Goal: Task Accomplishment & Management: Use online tool/utility

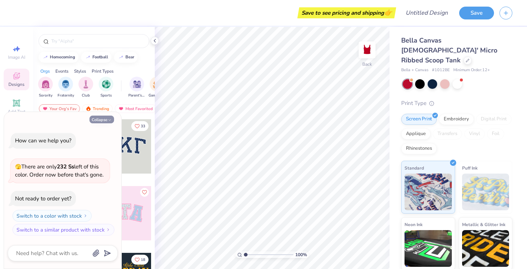
click at [108, 120] on icon "button" at bounding box center [109, 120] width 4 height 4
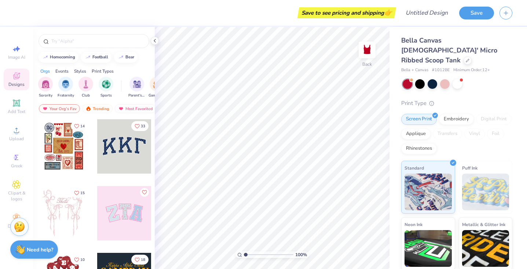
type textarea "x"
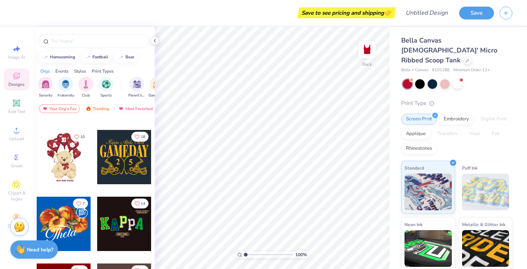
scroll to position [125, 0]
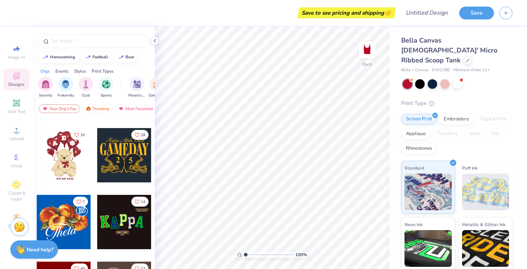
click at [123, 167] on div at bounding box center [124, 155] width 54 height 54
type input "6.35"
type input "4.62"
type input "1.33"
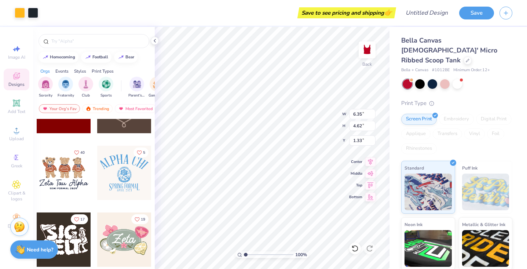
scroll to position [309, 0]
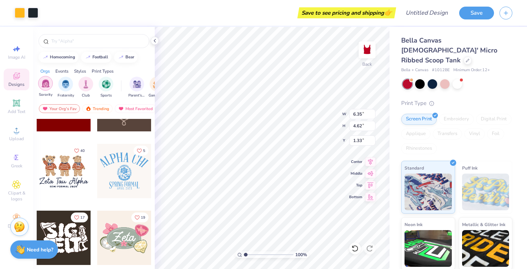
click at [47, 83] on img "filter for Sorority" at bounding box center [45, 83] width 8 height 8
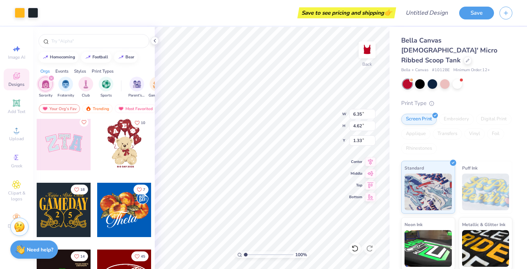
scroll to position [72, 0]
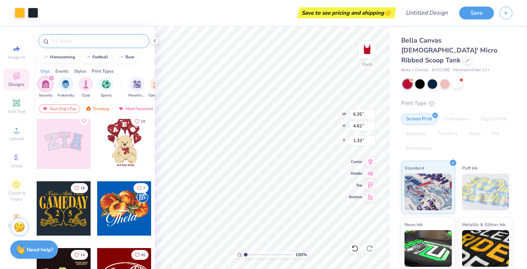
click at [71, 42] on input "text" at bounding box center [98, 40] width 94 height 7
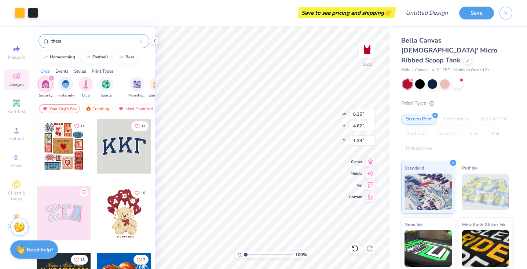
type input "theta"
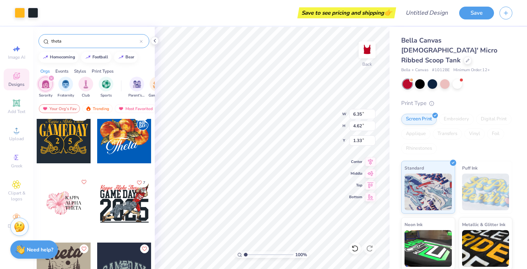
scroll to position [11, 0]
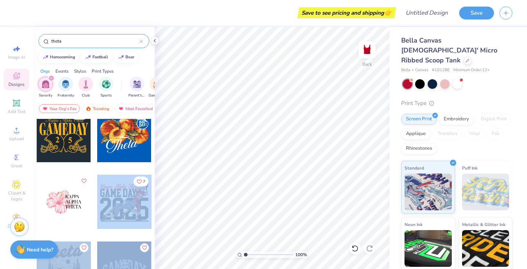
click at [281, 167] on div "Save to see pricing and shipping 👉 Design Title Save Image AI Designs Add Text …" at bounding box center [263, 134] width 527 height 269
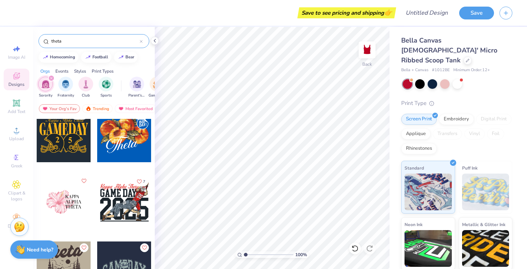
click at [131, 209] on div at bounding box center [124, 202] width 54 height 54
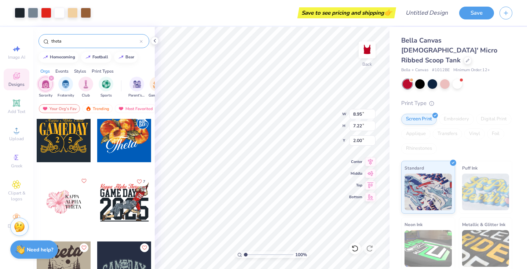
type input "0.88"
type input "5.32"
type input "4.29"
type input "2.32"
click at [368, 58] on img at bounding box center [367, 49] width 29 height 29
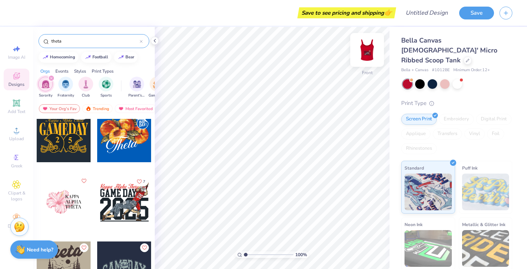
click at [369, 47] on img at bounding box center [367, 49] width 29 height 29
click at [458, 79] on div at bounding box center [458, 84] width 10 height 10
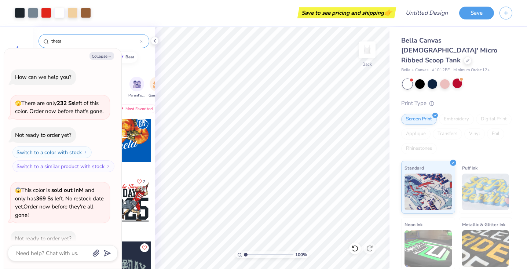
scroll to position [39, 0]
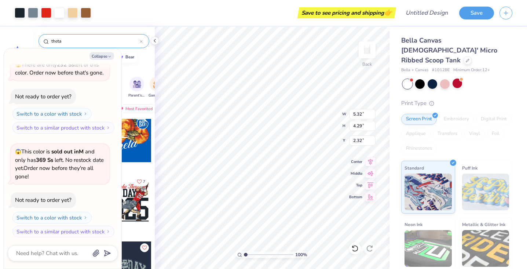
type textarea "x"
type input "0.50"
type textarea "x"
type input "2.47"
type input "1.99"
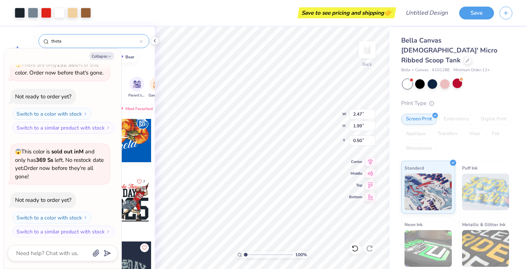
type textarea "x"
type input "3.51"
type textarea "x"
type input "5.36"
type input "4.32"
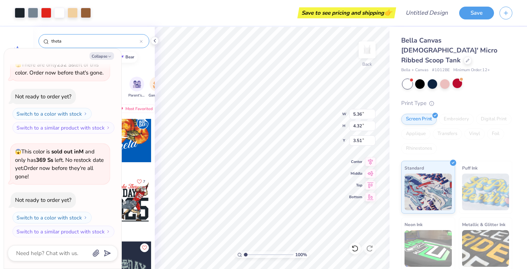
type textarea "x"
type input "2.00"
click at [370, 53] on img at bounding box center [367, 49] width 29 height 29
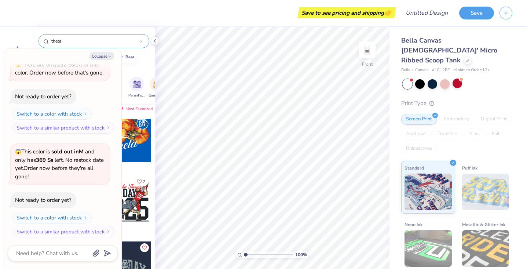
drag, startPoint x: 109, startPoint y: 55, endPoint x: 139, endPoint y: 155, distance: 104.7
click at [109, 54] on icon "button" at bounding box center [109, 56] width 4 height 4
type textarea "x"
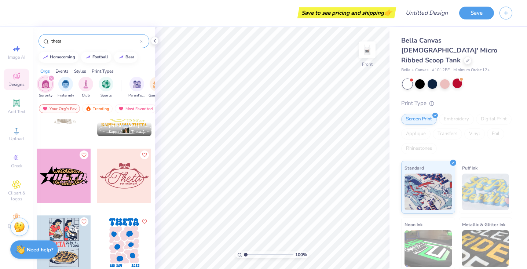
scroll to position [437, 0]
click at [372, 54] on img at bounding box center [367, 49] width 29 height 29
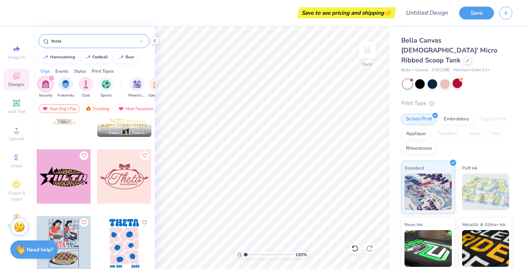
drag, startPoint x: 60, startPoint y: 188, endPoint x: 70, endPoint y: 174, distance: 17.1
click at [70, 174] on div at bounding box center [64, 176] width 54 height 54
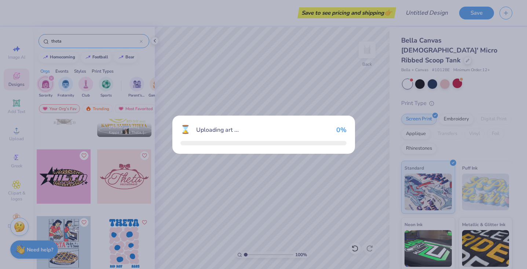
click at [70, 174] on div "⌛ Uploading art ... 0 %" at bounding box center [263, 134] width 527 height 269
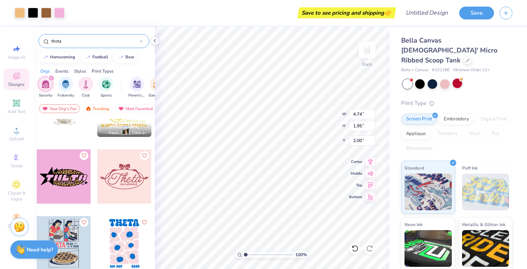
type input "4.74"
type input "1.95"
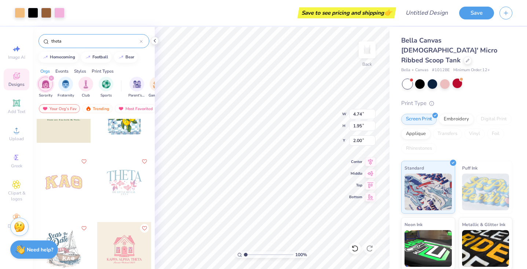
scroll to position [1035, 0]
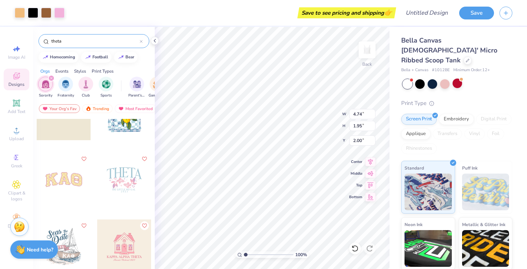
click at [72, 182] on div at bounding box center [64, 180] width 54 height 54
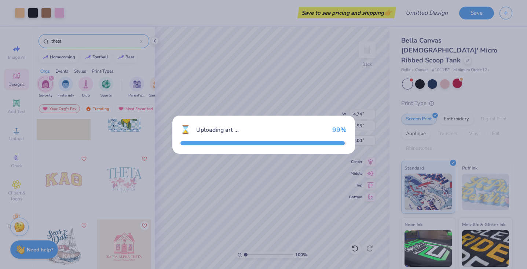
type input "8.24"
type input "3.32"
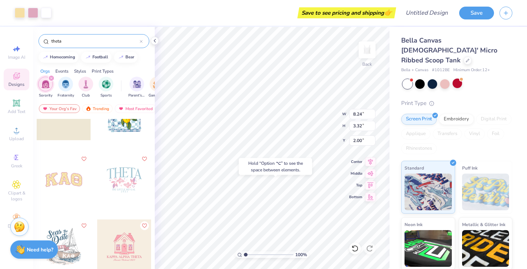
type input "5.76"
click at [264, 157] on div "Hold “Option ⌥” to see the space between elements." at bounding box center [276, 166] width 78 height 21
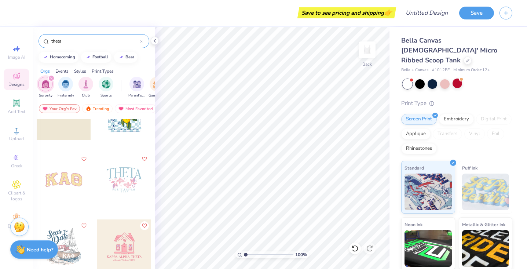
click at [64, 180] on div at bounding box center [64, 180] width 54 height 54
type input "5.01"
type input "2.02"
type input "0.99"
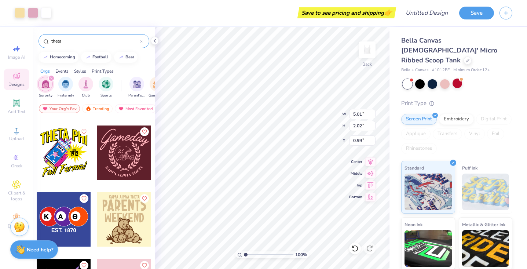
scroll to position [4799, 0]
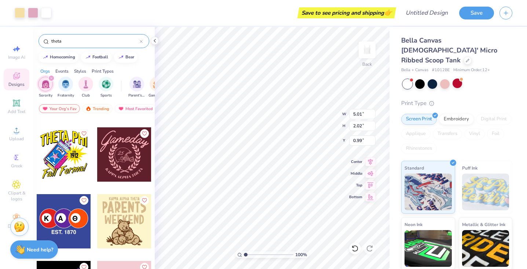
click at [123, 168] on div at bounding box center [124, 154] width 54 height 54
type input "2.87"
type input "2.83"
type input "2.00"
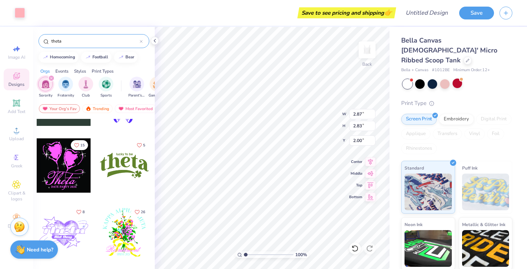
scroll to position [6492, 0]
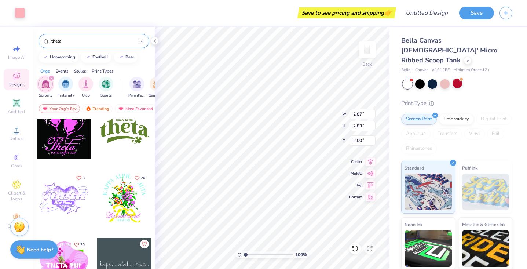
click at [92, 42] on input "theta" at bounding box center [95, 40] width 89 height 7
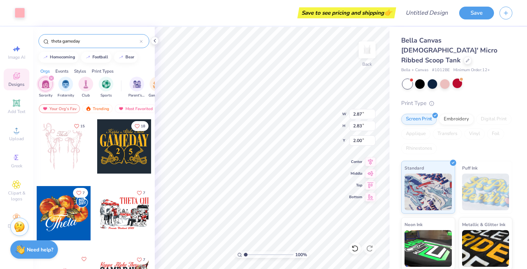
type input "theta gameday"
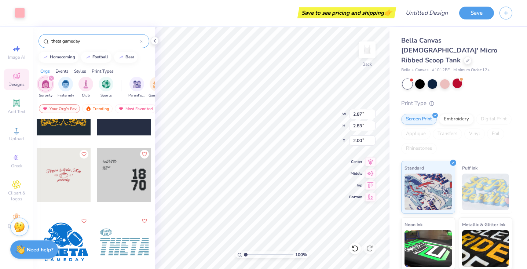
scroll to position [109, 0]
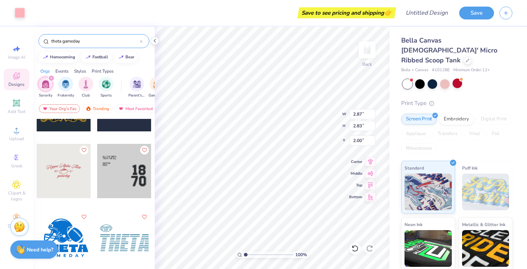
click at [73, 186] on div at bounding box center [64, 171] width 54 height 54
type input "8.47"
type input "3.45"
type input "5.01"
type input "2.02"
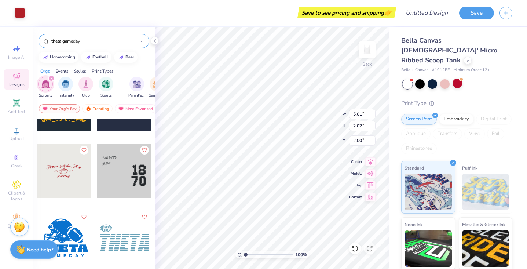
type input "0.99"
type input "0.95"
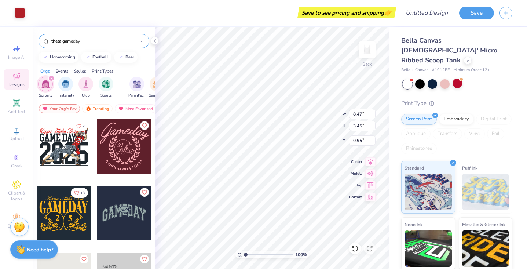
scroll to position [0, 0]
type input "2.96"
type input "0.95"
type input "3.45"
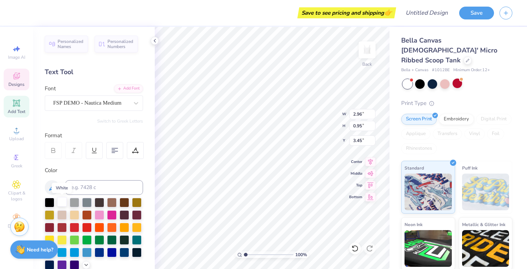
click at [59, 203] on div at bounding box center [62, 202] width 10 height 10
type input "3.27"
type input "1.03"
type input "3.32"
type input "8.47"
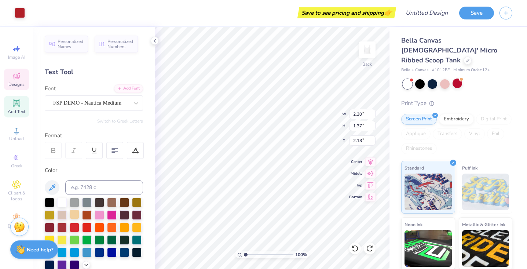
type input "1.33"
type input "0.95"
click at [362, 52] on img at bounding box center [367, 49] width 29 height 29
click at [22, 74] on div "Designs" at bounding box center [17, 80] width 26 height 22
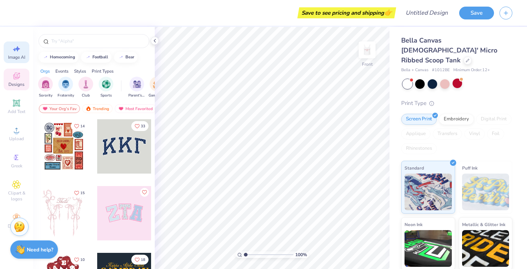
click at [16, 51] on icon at bounding box center [16, 48] width 9 height 9
select select "4"
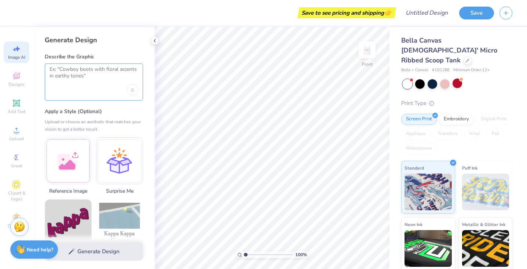
click at [80, 82] on textarea at bounding box center [94, 75] width 89 height 18
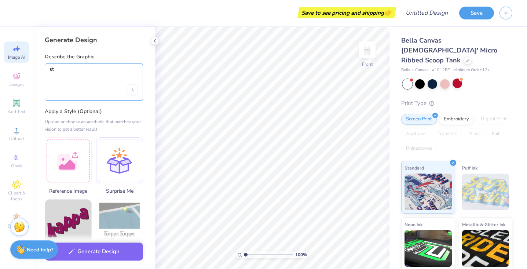
type textarea "s"
type textarea "stanford theta big game 2025"
click at [134, 91] on div "Upload image" at bounding box center [133, 90] width 12 height 12
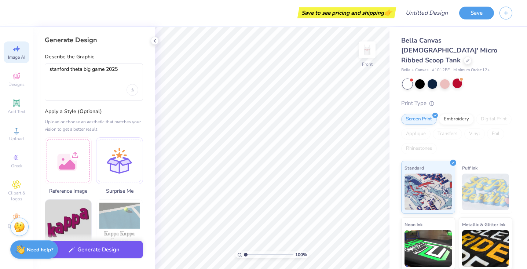
click at [106, 249] on button "Generate Design" at bounding box center [94, 250] width 98 height 18
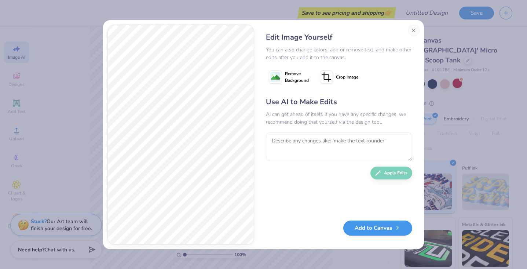
click at [386, 228] on button "Add to Canvas" at bounding box center [377, 227] width 69 height 15
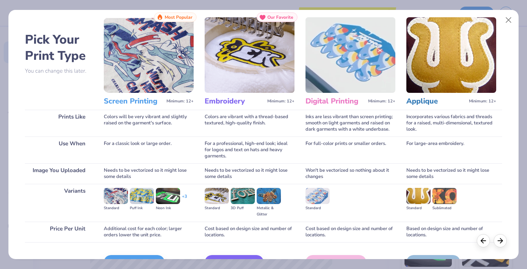
scroll to position [59, 0]
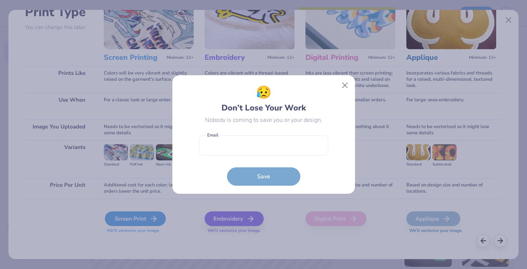
click at [143, 218] on div "😥 Don’t Lose Your Work Nobody is coming to save you or your design. Email is a …" at bounding box center [263, 134] width 527 height 269
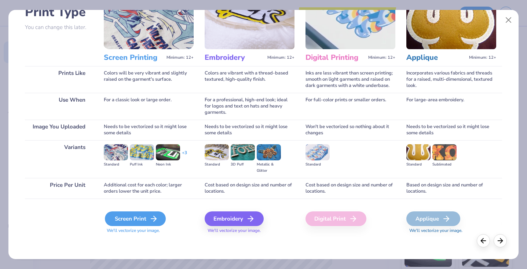
click at [137, 219] on div "Screen Print" at bounding box center [135, 218] width 61 height 15
click at [141, 221] on div "Screen Print" at bounding box center [135, 218] width 61 height 15
click at [504, 240] on icon at bounding box center [500, 240] width 8 height 8
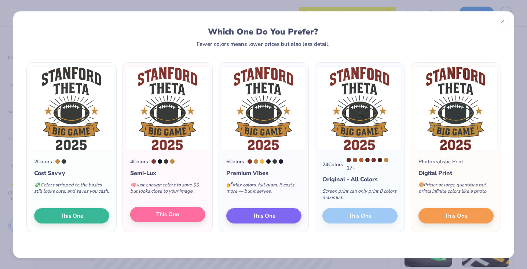
click at [180, 214] on button "This One" at bounding box center [167, 214] width 75 height 15
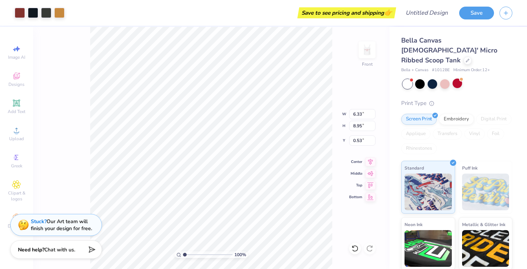
type input "4.70"
type input "6.64"
type input "1.68"
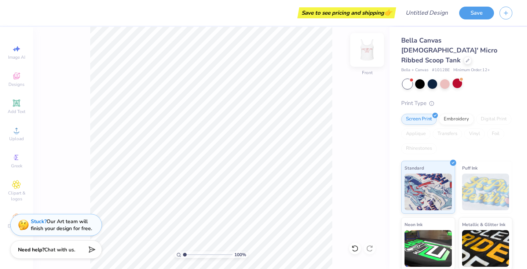
click at [368, 54] on img at bounding box center [367, 49] width 29 height 29
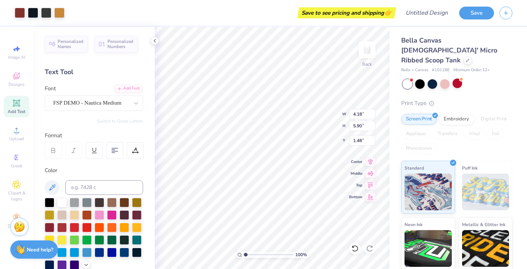
type input "8.47"
type input "1.33"
type input "0.95"
type input "1.00"
type input "1.41"
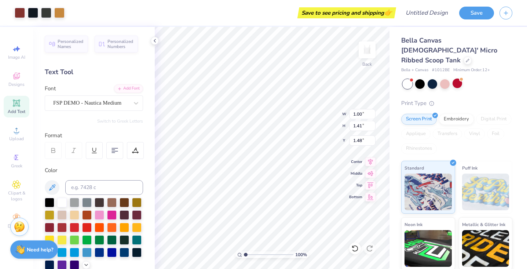
type input "3.50"
type input "1.00"
type input "1.41"
type input "3.50"
type input "3.15"
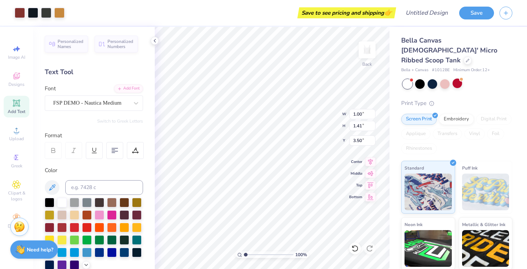
type input "4.45"
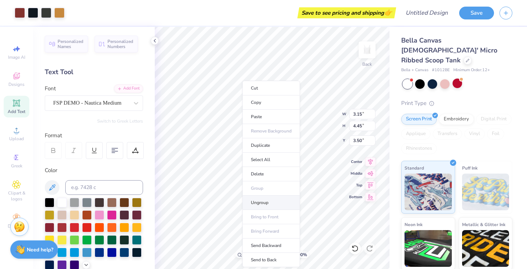
click at [272, 201] on li "Ungroup" at bounding box center [271, 203] width 58 height 14
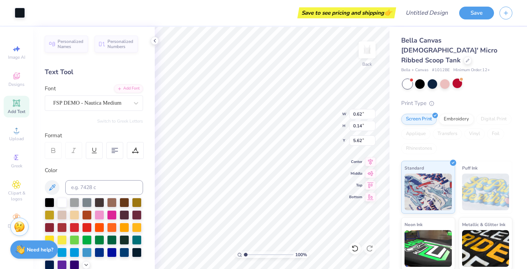
type input "0.35"
type input "0.54"
type input "7.40"
type input "1.65"
type input "0.50"
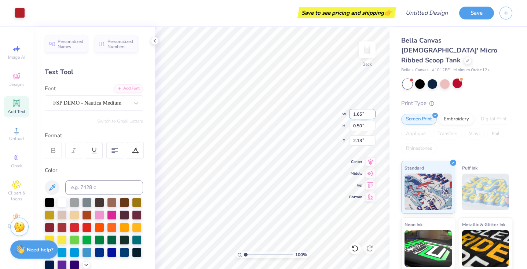
click at [325, 108] on div "100 % Back W 1.65 1.65 " H 0.50 0.50 " Y 2.13 2.13 " Center Middle Top Bottom" at bounding box center [272, 148] width 235 height 242
type input "5.91"
type input "1.81"
type input "2.00"
click at [365, 52] on img at bounding box center [367, 49] width 29 height 29
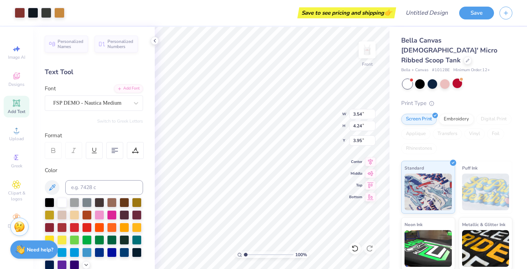
type input "6.04"
type input "7.24"
type input "0.95"
type input "1.15"
click at [370, 58] on img at bounding box center [367, 49] width 29 height 29
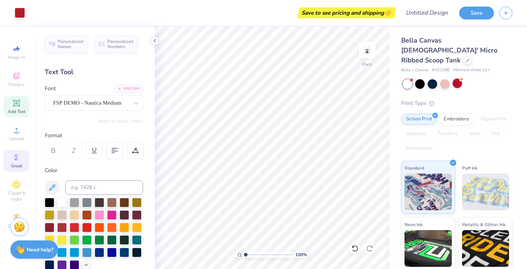
click at [19, 160] on icon at bounding box center [16, 157] width 9 height 9
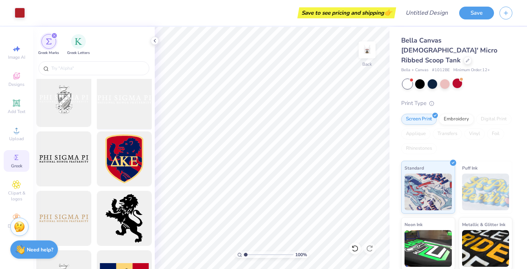
scroll to position [595, 0]
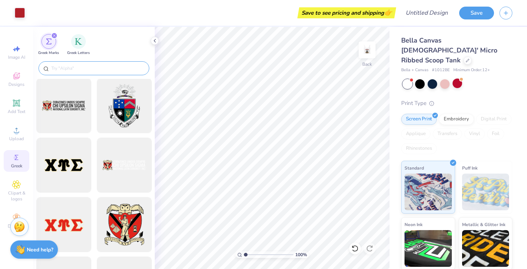
click at [90, 68] on input "text" at bounding box center [98, 68] width 94 height 7
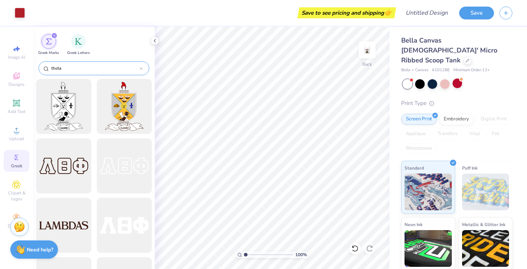
type input "theta"
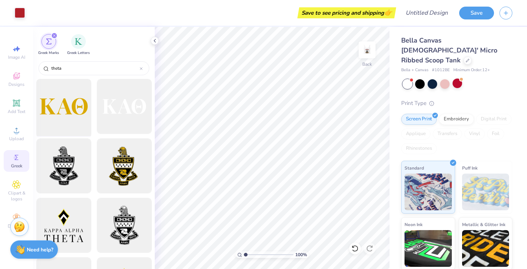
click at [71, 111] on div at bounding box center [63, 106] width 61 height 61
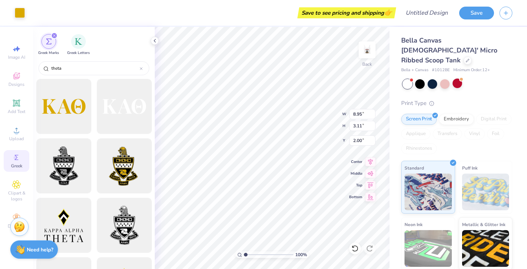
type input "1.54"
type input "0.54"
type input "2.90"
type input "1.21"
type input "0.42"
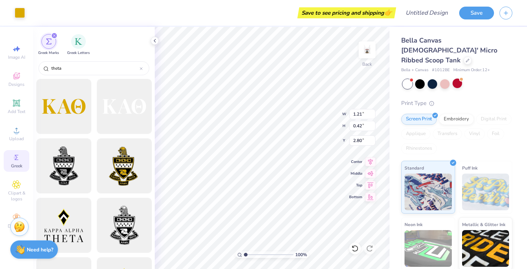
click at [296, 24] on div "Save to see pricing and shipping 👉" at bounding box center [212, 13] width 364 height 26
click at [364, 55] on img at bounding box center [367, 49] width 29 height 29
click at [364, 52] on img at bounding box center [367, 49] width 29 height 29
click at [368, 54] on img at bounding box center [367, 49] width 29 height 29
click at [364, 64] on img at bounding box center [367, 49] width 29 height 29
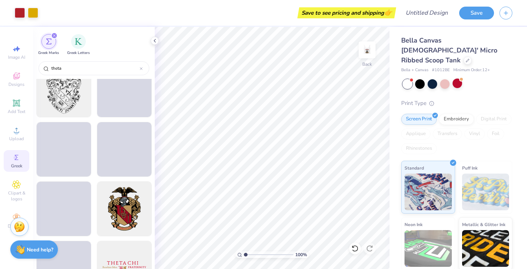
scroll to position [1648, 0]
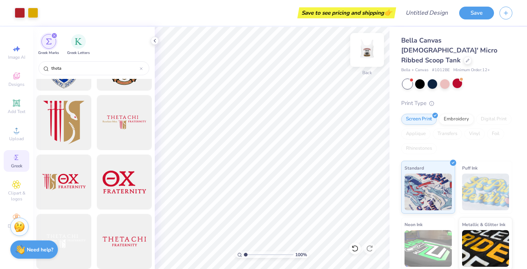
click at [366, 57] on img at bounding box center [367, 49] width 29 height 29
click at [15, 59] on span "Image AI" at bounding box center [16, 57] width 17 height 6
select select "4"
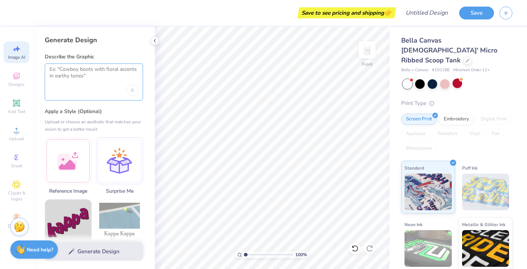
click at [94, 79] on textarea at bounding box center [94, 75] width 89 height 18
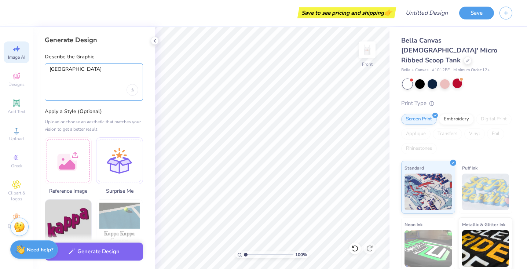
click at [94, 75] on textarea "[GEOGRAPHIC_DATA]" at bounding box center [94, 75] width 89 height 18
click at [74, 74] on textarea "[GEOGRAPHIC_DATA]" at bounding box center [94, 75] width 89 height 18
click at [82, 70] on textarea "[GEOGRAPHIC_DATA]" at bounding box center [94, 75] width 89 height 18
click at [94, 75] on textarea "[GEOGRAPHIC_DATA]" at bounding box center [94, 75] width 89 height 18
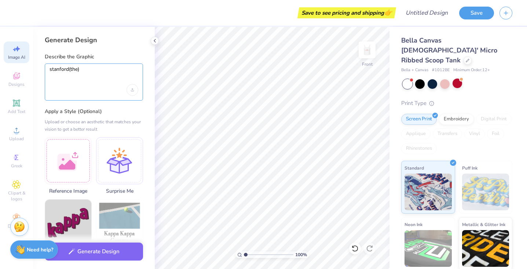
click at [94, 75] on textarea "stanford(the)" at bounding box center [94, 75] width 89 height 18
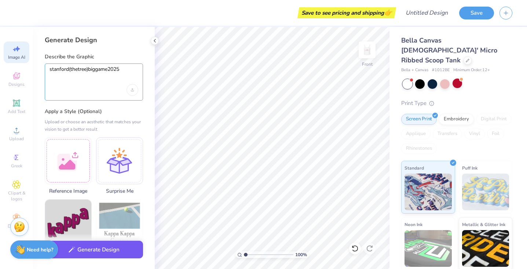
type textarea "stanford(thetree)biggame2025"
click at [81, 249] on button "Generate Design" at bounding box center [94, 250] width 98 height 18
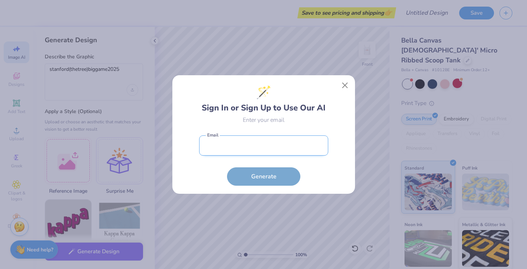
click at [252, 155] on input "email" at bounding box center [263, 145] width 129 height 20
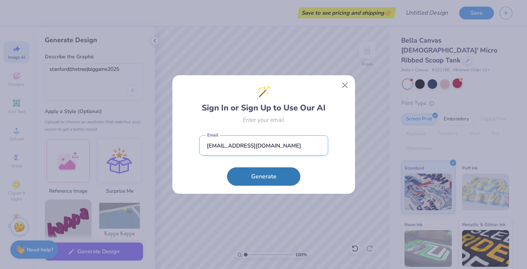
type input "[EMAIL_ADDRESS][DOMAIN_NAME]"
click at [263, 176] on button "Generate" at bounding box center [263, 176] width 73 height 18
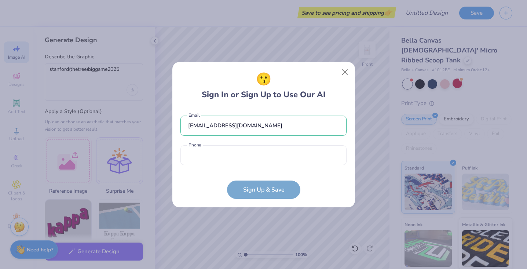
click at [232, 168] on div "[EMAIL_ADDRESS][DOMAIN_NAME] Email Phone is a required field Phone" at bounding box center [263, 138] width 166 height 61
type input "[PHONE_NUMBER]"
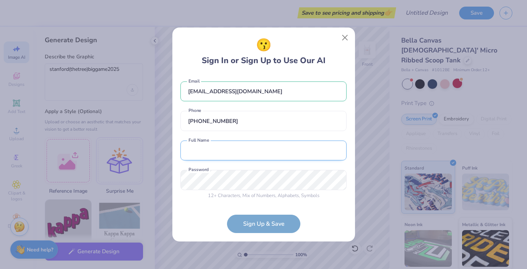
type input "[PERSON_NAME]"
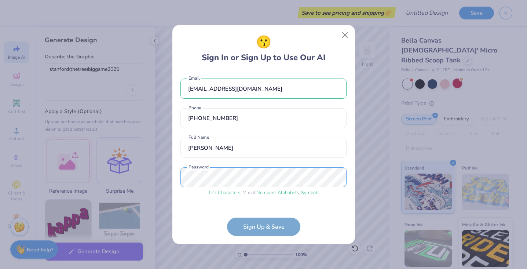
scroll to position [22, 0]
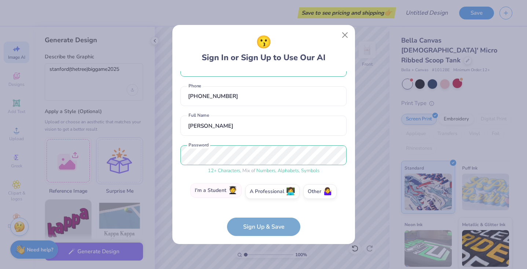
click at [218, 192] on label "I'm a Student 🧑‍🎓" at bounding box center [215, 190] width 51 height 15
click at [261, 213] on input "I'm a Student 🧑‍🎓" at bounding box center [263, 215] width 5 height 5
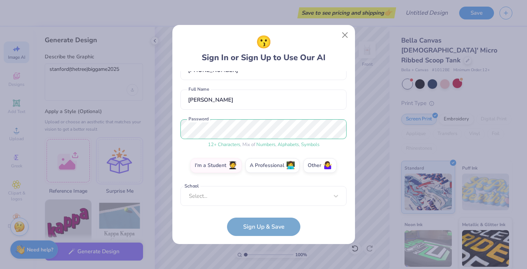
click at [249, 201] on div "[EMAIL_ADDRESS][DOMAIN_NAME] Email [PHONE_NUMBER] Phone [PERSON_NAME] Full Name…" at bounding box center [263, 138] width 166 height 135
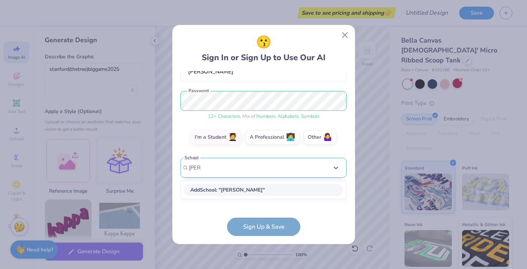
scroll to position [70, 0]
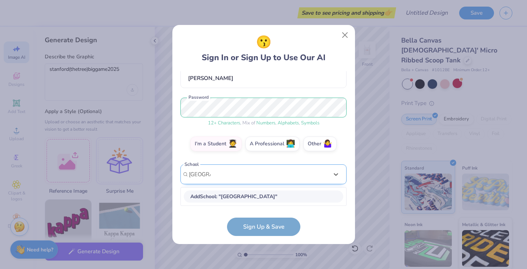
type input "[GEOGRAPHIC_DATA]"
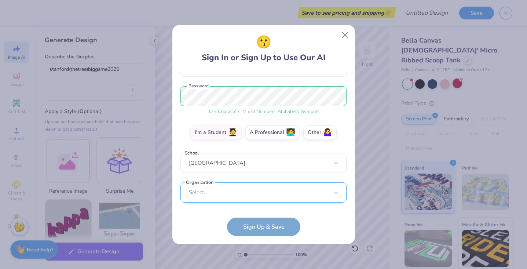
click at [248, 192] on div "Select..." at bounding box center [263, 192] width 166 height 20
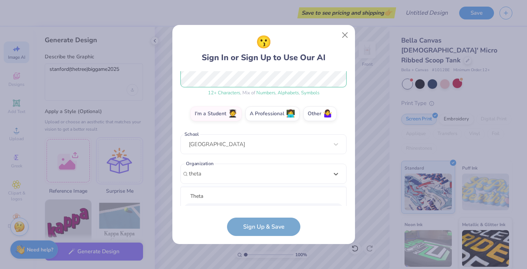
scroll to position [192, 0]
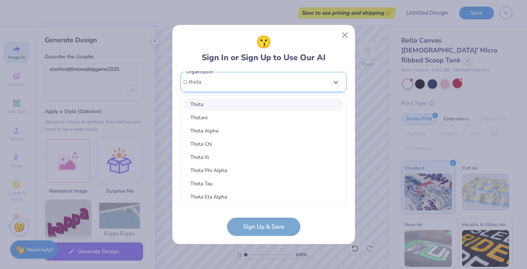
click at [198, 83] on input "theta" at bounding box center [196, 82] width 14 height 8
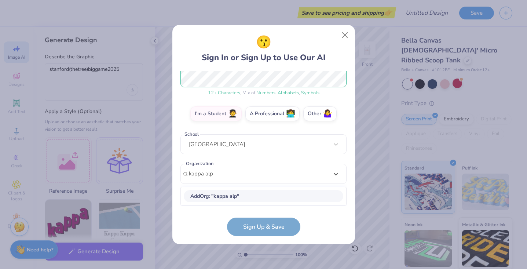
scroll to position [99, 0]
type input "kappa alpha theta"
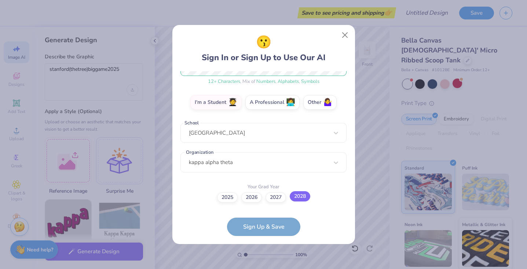
click at [306, 196] on label "2028" at bounding box center [300, 196] width 21 height 10
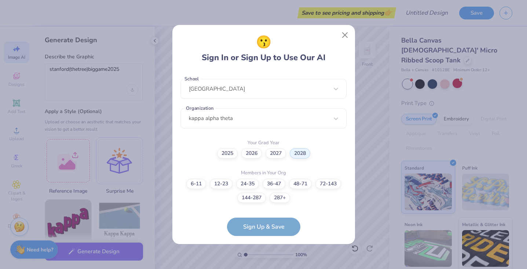
click at [266, 230] on form "[EMAIL_ADDRESS][DOMAIN_NAME] Email [PHONE_NUMBER] Phone [PERSON_NAME] Full Name…" at bounding box center [263, 153] width 166 height 165
click at [258, 196] on label "144-287" at bounding box center [251, 197] width 29 height 10
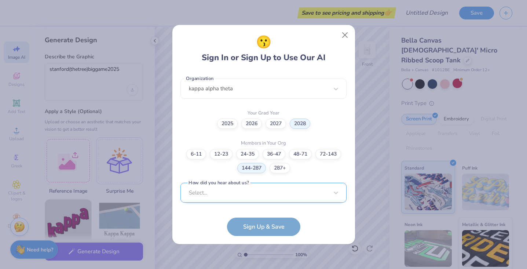
click at [257, 198] on div "Select..." at bounding box center [263, 193] width 166 height 20
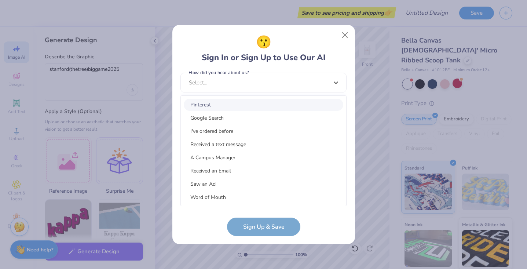
click at [231, 104] on div "Pinterest" at bounding box center [264, 105] width 160 height 12
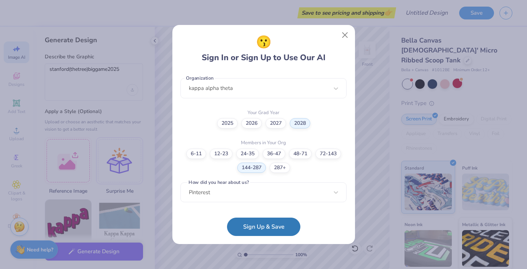
scroll to position [185, 0]
click at [265, 226] on button "Sign Up & Save" at bounding box center [263, 225] width 73 height 18
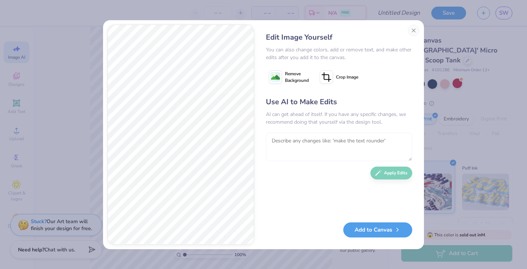
click at [319, 142] on textarea at bounding box center [339, 146] width 146 height 29
drag, startPoint x: 285, startPoint y: 142, endPoint x: 392, endPoint y: 144, distance: 106.8
click at [392, 144] on textarea "makethegoldpartofthetre=" at bounding box center [339, 146] width 146 height 29
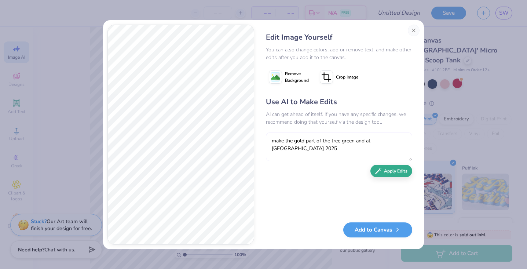
type textarea "make the gold part of the tree green and at [GEOGRAPHIC_DATA] 2025"
click at [395, 170] on button "Apply Edits" at bounding box center [392, 173] width 42 height 13
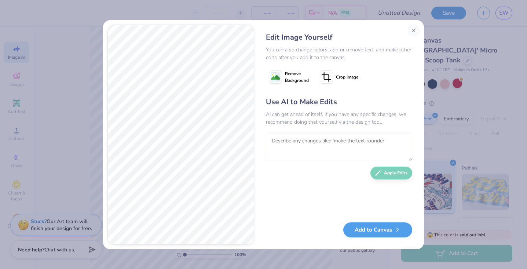
click at [320, 149] on textarea at bounding box center [339, 146] width 146 height 29
type textarea "make the colors more pastel"
click at [395, 174] on button "Apply Edits" at bounding box center [392, 171] width 42 height 13
click at [373, 230] on button "Add to Canvas" at bounding box center [377, 227] width 69 height 15
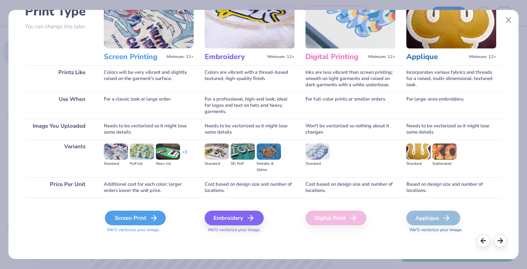
click at [142, 217] on div "Screen Print" at bounding box center [135, 218] width 61 height 15
click at [499, 239] on icon at bounding box center [500, 240] width 8 height 8
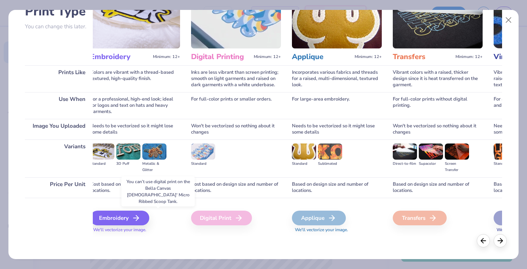
scroll to position [0, 0]
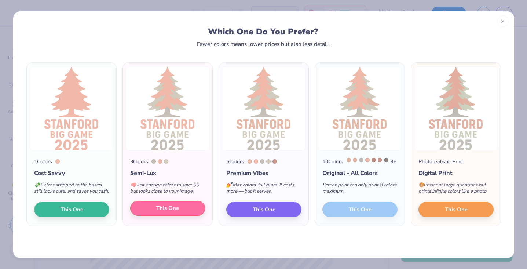
click at [162, 212] on span "This One" at bounding box center [167, 208] width 23 height 8
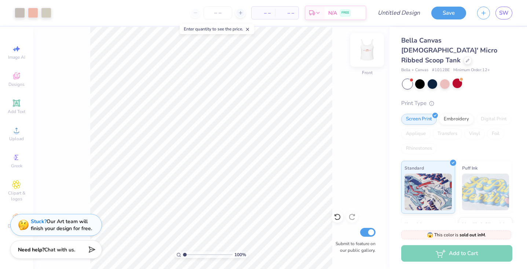
click at [368, 50] on img at bounding box center [367, 49] width 29 height 29
click at [368, 55] on img at bounding box center [367, 49] width 29 height 29
click at [368, 56] on img at bounding box center [367, 49] width 29 height 29
click at [370, 45] on img at bounding box center [367, 49] width 29 height 29
click at [19, 76] on icon at bounding box center [16, 76] width 9 height 9
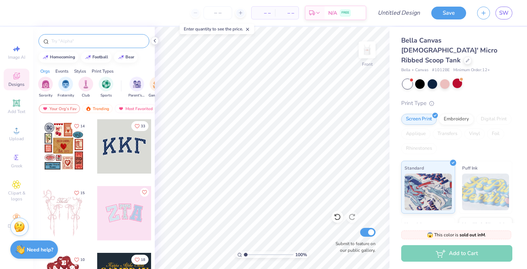
click at [82, 41] on input "text" at bounding box center [98, 40] width 94 height 7
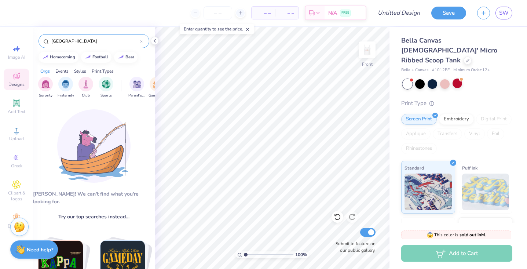
drag, startPoint x: 87, startPoint y: 41, endPoint x: 33, endPoint y: 40, distance: 53.6
click at [33, 40] on div "– – Per Item – – Total Est. Delivery N/A FREE Design Title Save SW Image AI Des…" at bounding box center [263, 134] width 527 height 269
type input "tree"
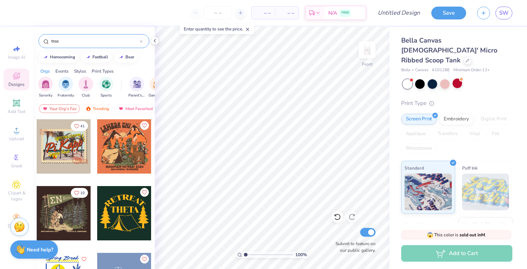
click at [86, 40] on input "tree" at bounding box center [95, 40] width 89 height 7
click at [92, 43] on input "tree" at bounding box center [95, 40] width 89 height 7
click at [146, 58] on div "homecoming football bear" at bounding box center [94, 57] width 122 height 11
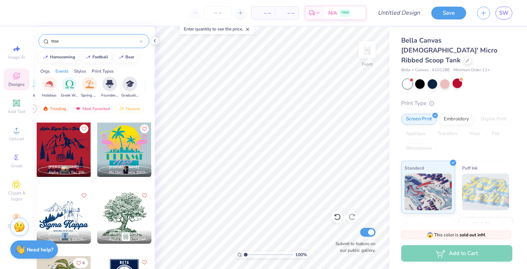
scroll to position [1262, 0]
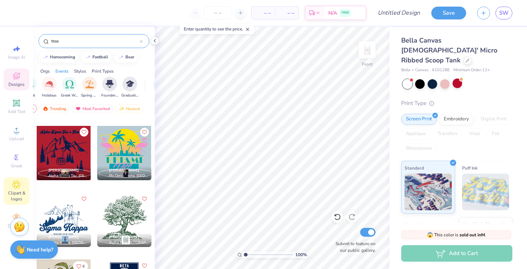
click at [12, 196] on span "Clipart & logos" at bounding box center [17, 196] width 26 height 12
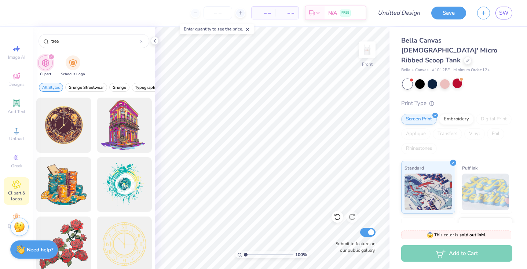
type input "tree"
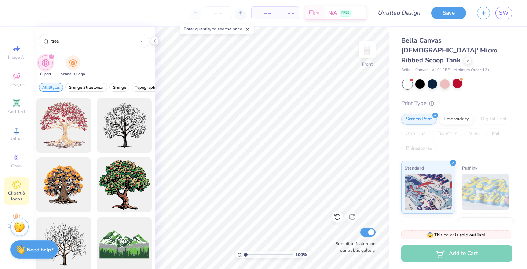
scroll to position [432, 0]
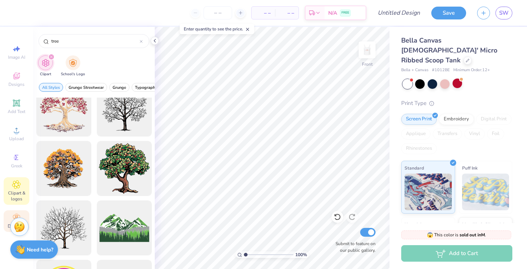
click at [18, 214] on circle at bounding box center [16, 215] width 4 height 4
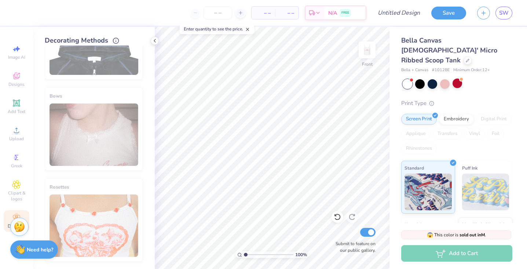
scroll to position [419, 0]
click at [14, 190] on span "Clipart & logos" at bounding box center [17, 196] width 26 height 12
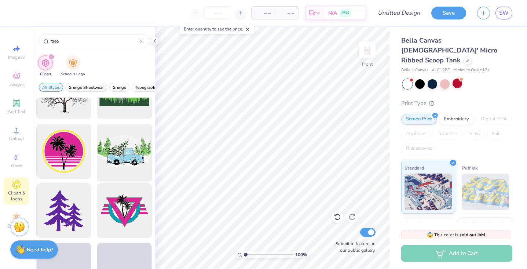
scroll to position [642, 0]
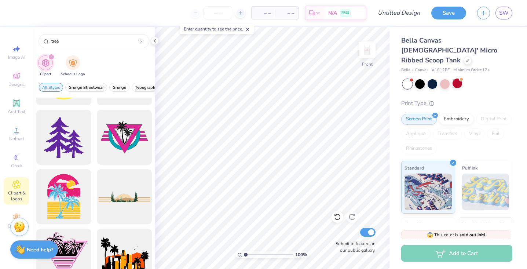
drag, startPoint x: 91, startPoint y: 40, endPoint x: -1, endPoint y: 24, distance: 93.8
click at [0, 24] on html "– – Per Item – – Total Est. Delivery N/A FREE Design Title Save SW Image AI Des…" at bounding box center [263, 134] width 527 height 269
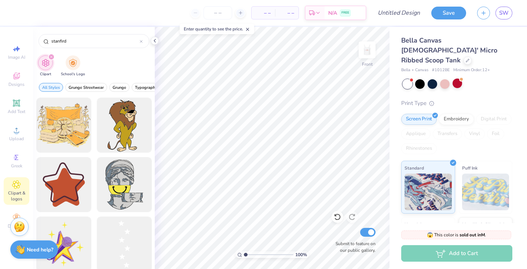
type input "stanfird"
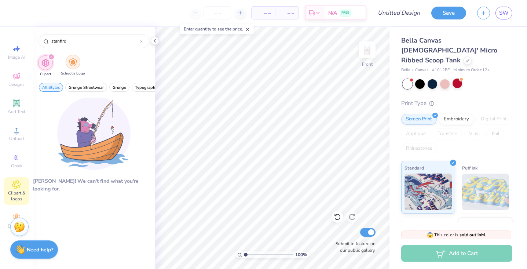
click at [74, 61] on img "filter for School's Logo" at bounding box center [73, 62] width 8 height 8
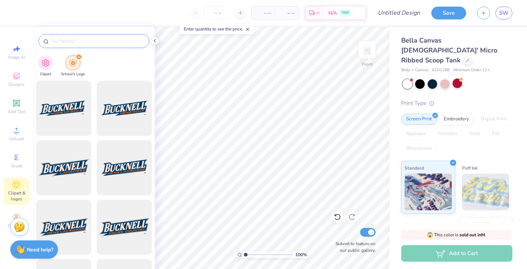
click at [74, 41] on input "text" at bounding box center [98, 40] width 94 height 7
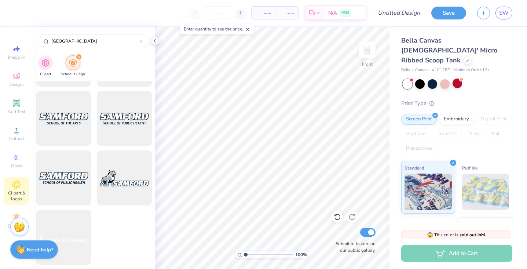
scroll to position [1951, 0]
drag, startPoint x: 91, startPoint y: 42, endPoint x: -1, endPoint y: 40, distance: 92.1
click at [0, 40] on html "– – Per Item – – Total Est. Delivery N/A FREE Design Title Save SW Image AI Des…" at bounding box center [263, 134] width 527 height 269
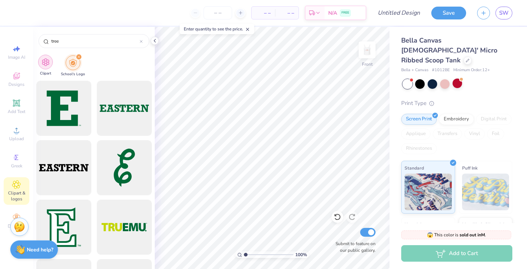
click at [45, 64] on img "filter for Clipart" at bounding box center [45, 62] width 8 height 8
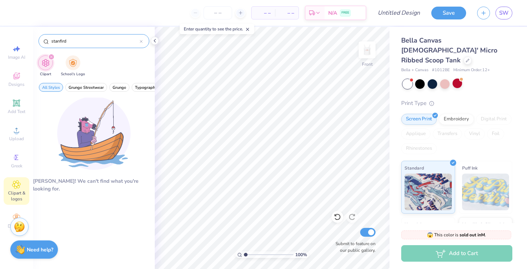
click at [86, 42] on input "stanfird" at bounding box center [95, 40] width 89 height 7
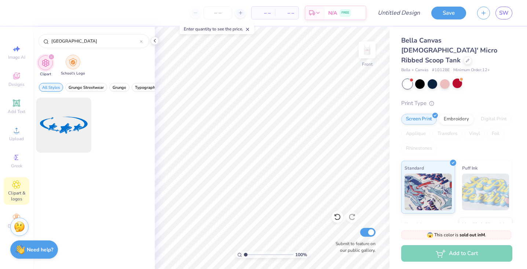
click at [75, 68] on div "filter for School's Logo" at bounding box center [73, 62] width 15 height 15
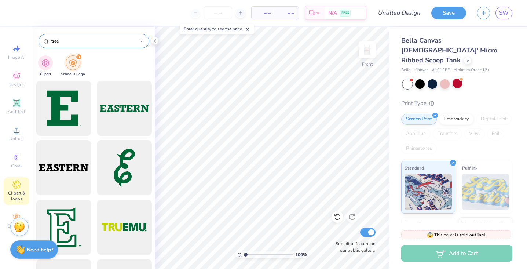
click at [79, 41] on input "tree" at bounding box center [95, 40] width 89 height 7
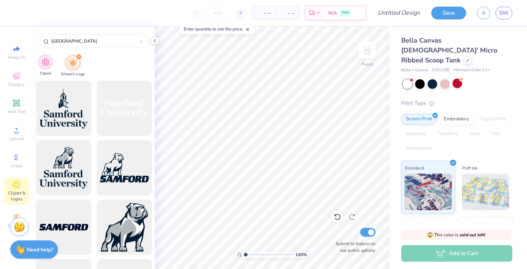
click at [49, 63] on img "filter for Clipart" at bounding box center [45, 62] width 8 height 8
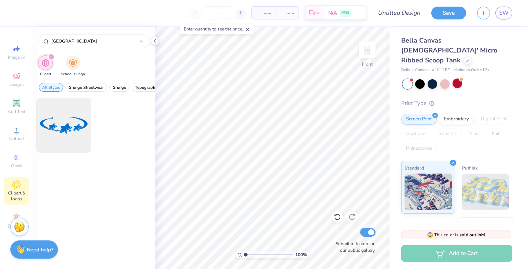
drag, startPoint x: 76, startPoint y: 41, endPoint x: 12, endPoint y: 37, distance: 64.3
click at [12, 37] on div "– – Per Item – – Total Est. Delivery N/A FREE Design Title Save SW Image AI Des…" at bounding box center [263, 134] width 527 height 269
type input "tree"
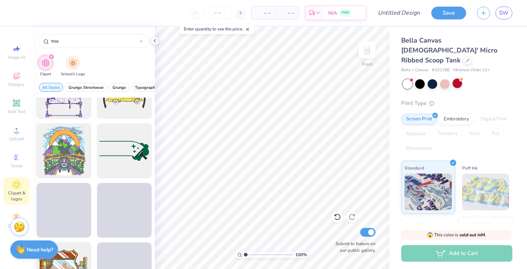
scroll to position [4020, 0]
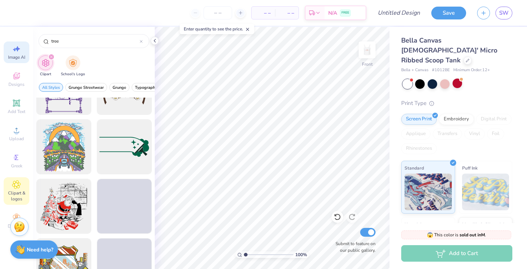
click at [17, 57] on span "Image AI" at bounding box center [16, 57] width 17 height 6
select select "4"
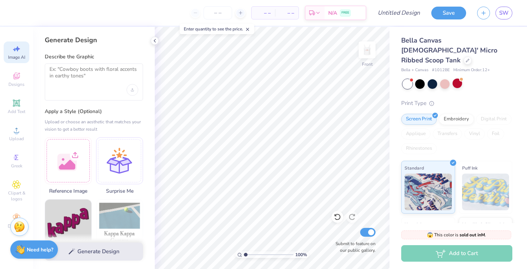
click at [66, 63] on div "Describe the Graphic" at bounding box center [94, 76] width 98 height 47
click at [72, 74] on textarea at bounding box center [94, 75] width 89 height 18
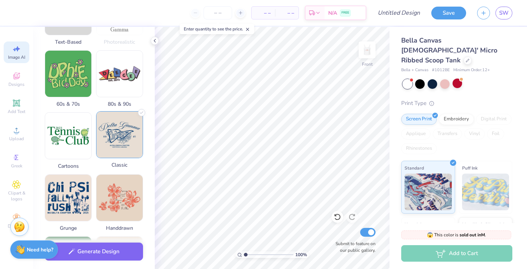
scroll to position [214, 0]
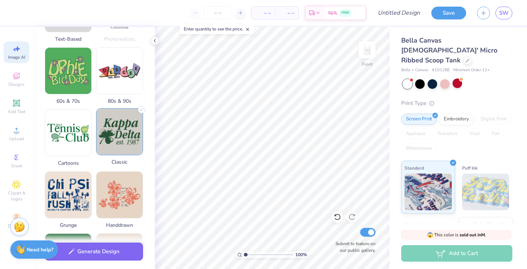
type textarea "stanford tree"
click at [111, 150] on img at bounding box center [119, 132] width 46 height 46
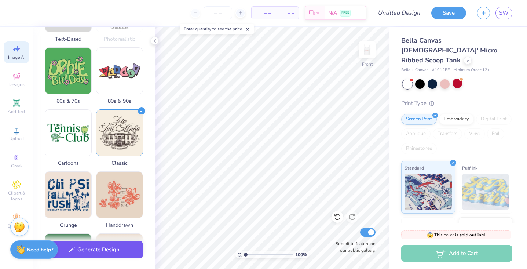
click at [109, 251] on button "Generate Design" at bounding box center [94, 250] width 98 height 18
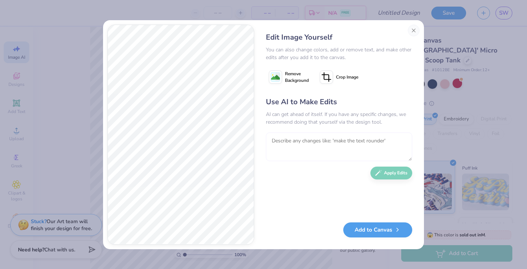
click at [321, 146] on textarea at bounding box center [339, 146] width 146 height 29
type textarea "s"
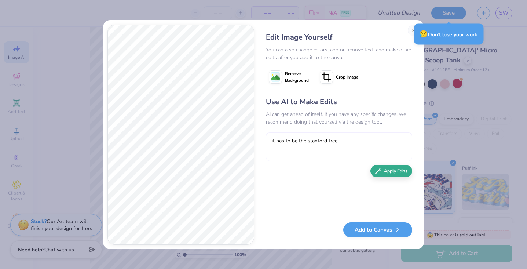
type textarea "it has to be the stanford tree"
click at [395, 173] on button "Apply Edits" at bounding box center [392, 171] width 42 height 13
